Goal: Navigation & Orientation: Go to known website

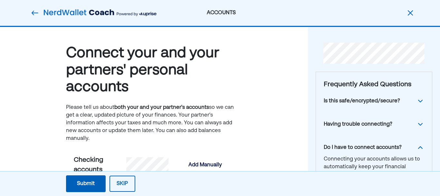
click at [71, 14] on img at bounding box center [100, 12] width 113 height 13
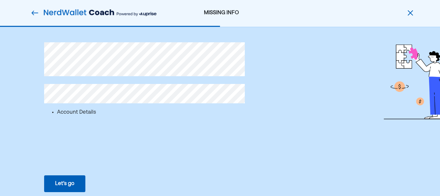
click at [70, 13] on img at bounding box center [100, 12] width 113 height 13
